Goal: Information Seeking & Learning: Find specific fact

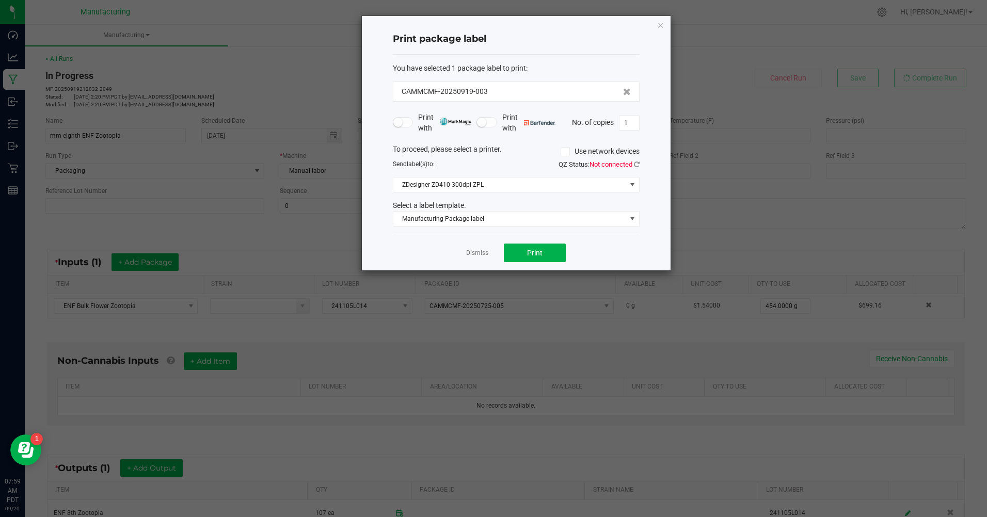
click at [474, 256] on link "Dismiss" at bounding box center [477, 253] width 22 height 9
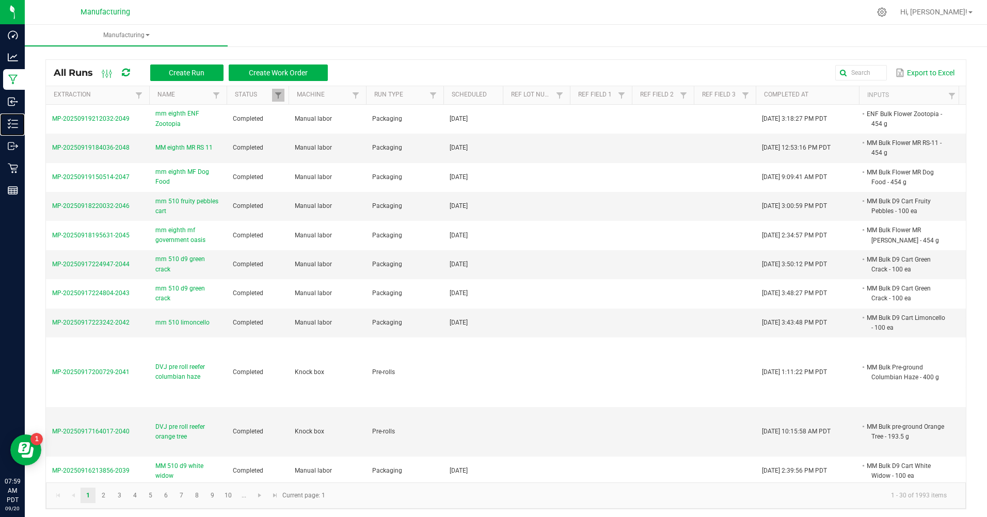
click at [0, 0] on p "Inventory" at bounding box center [0, 0] width 0 height 0
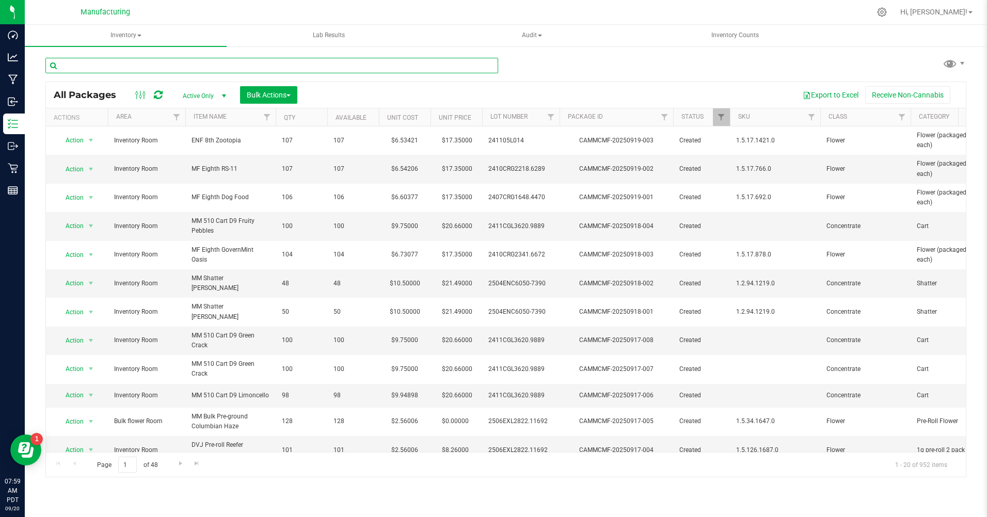
click at [190, 65] on input "text" at bounding box center [271, 65] width 453 height 15
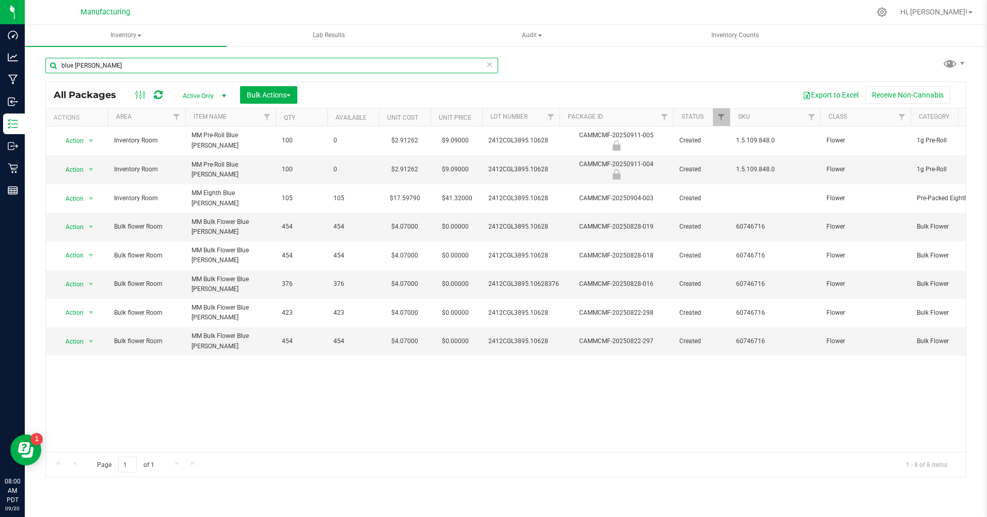
type input "blue [PERSON_NAME]"
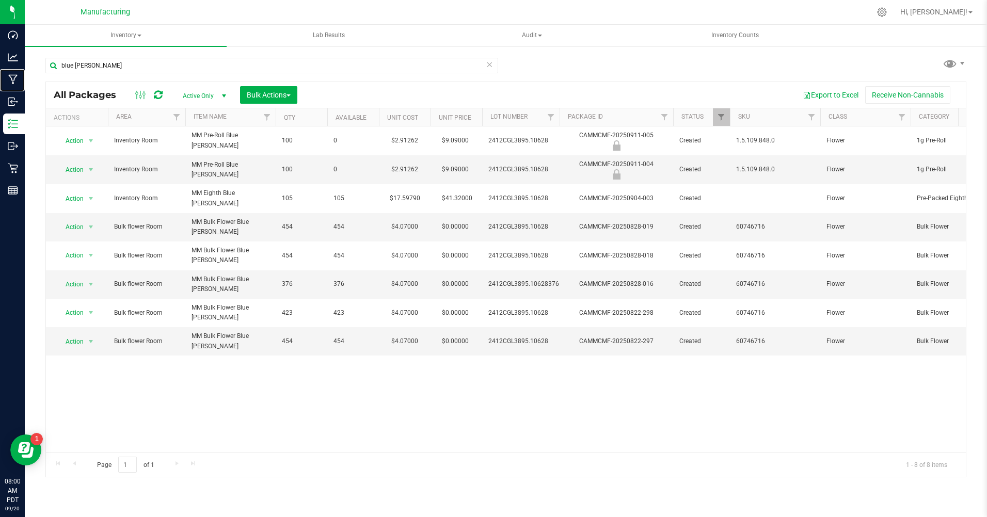
click at [0, 0] on p "Manufacturing" at bounding box center [0, 0] width 0 height 0
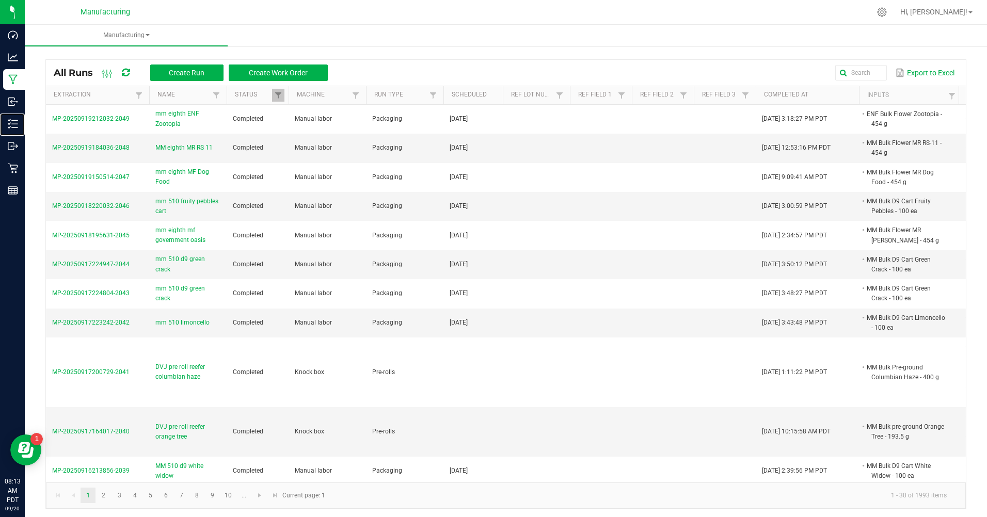
click at [0, 0] on p "Inventory" at bounding box center [0, 0] width 0 height 0
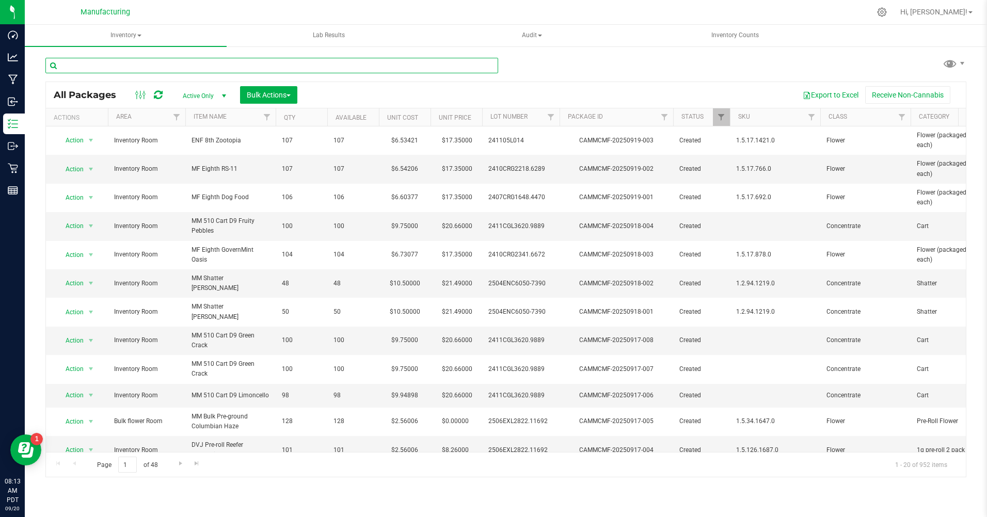
click at [154, 68] on input "text" at bounding box center [271, 65] width 453 height 15
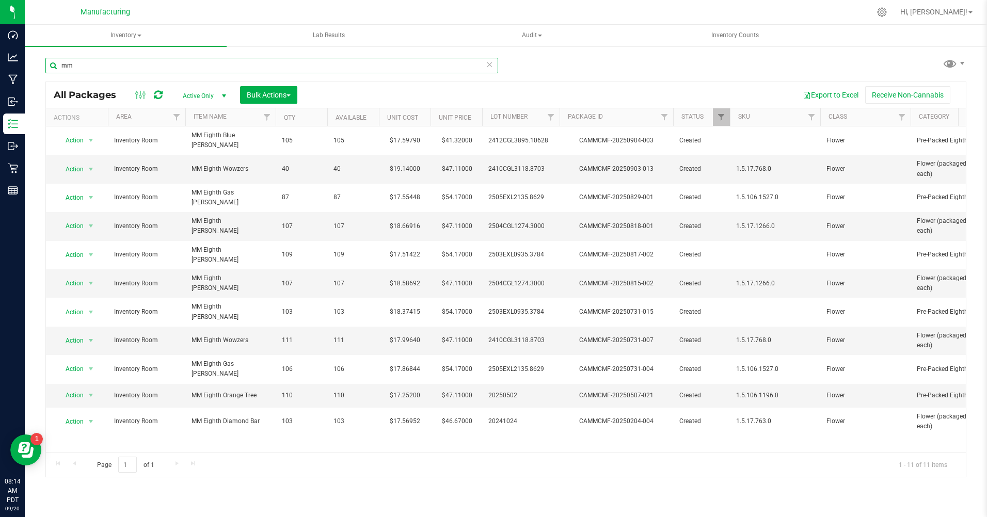
type input "m"
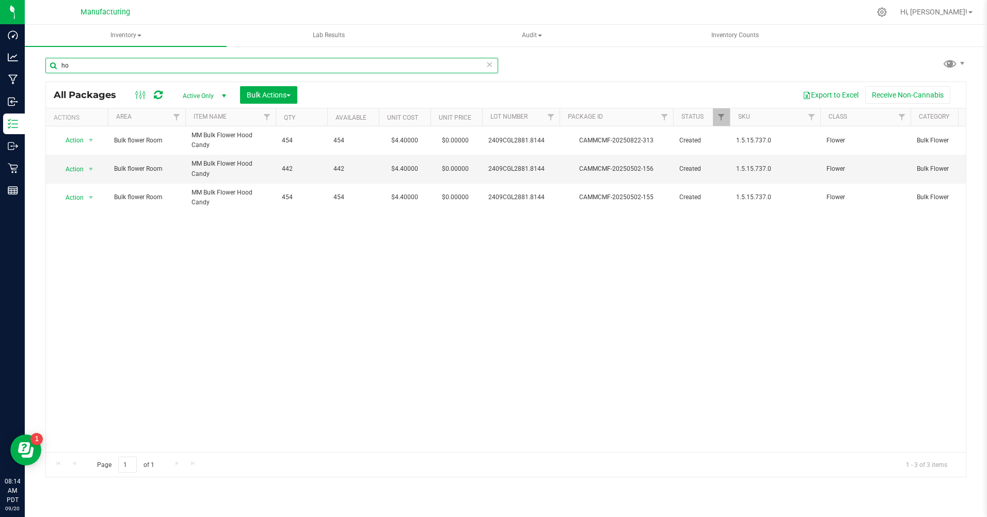
type input "h"
